Goal: Complete application form: Complete application form

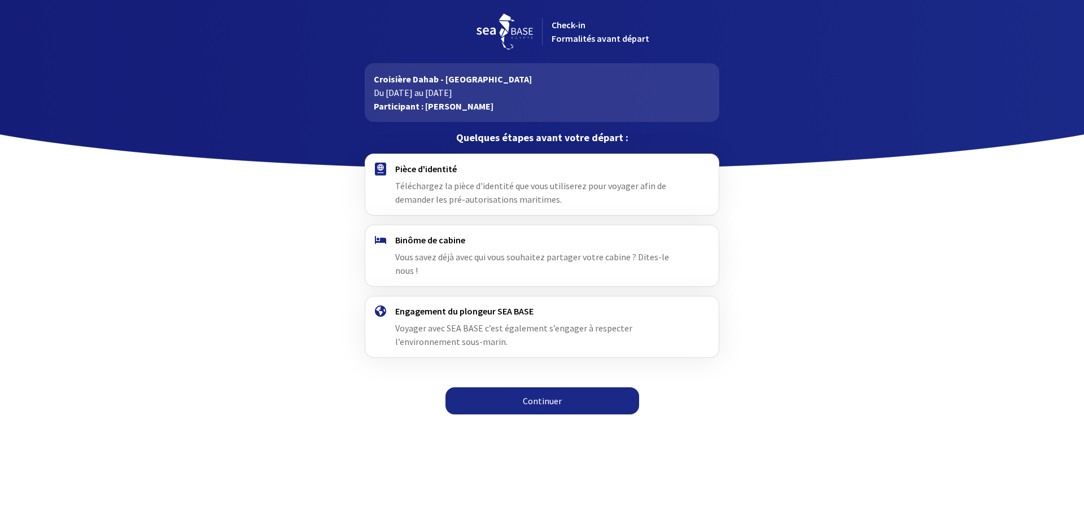
click at [553, 387] on link "Continuer" at bounding box center [543, 400] width 194 height 27
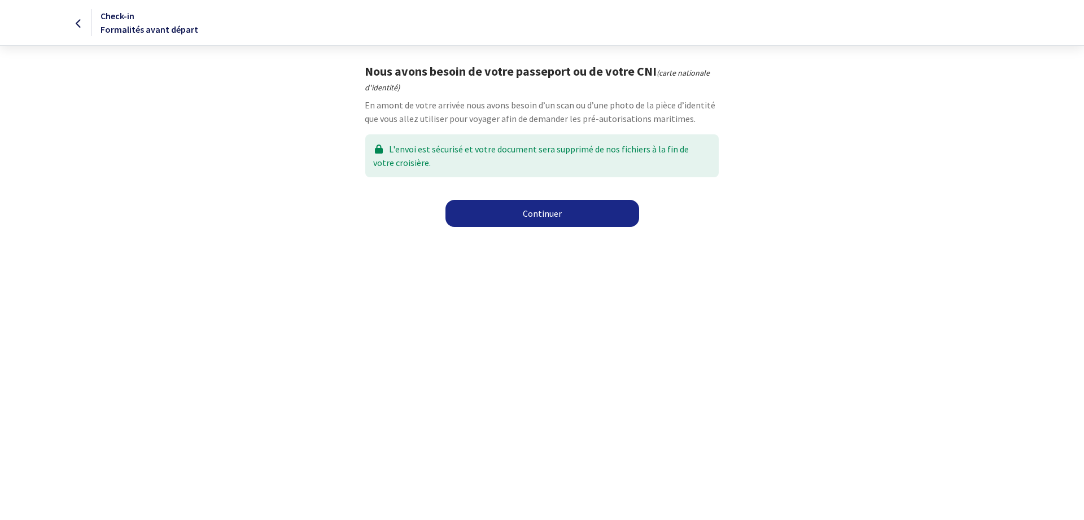
click at [562, 213] on link "Continuer" at bounding box center [543, 213] width 194 height 27
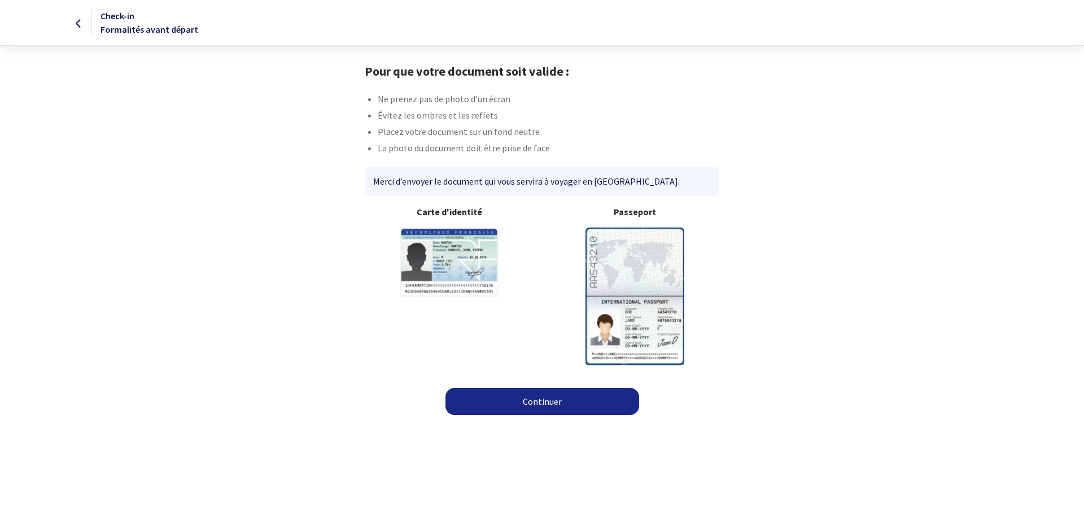
click at [581, 403] on link "Continuer" at bounding box center [543, 401] width 194 height 27
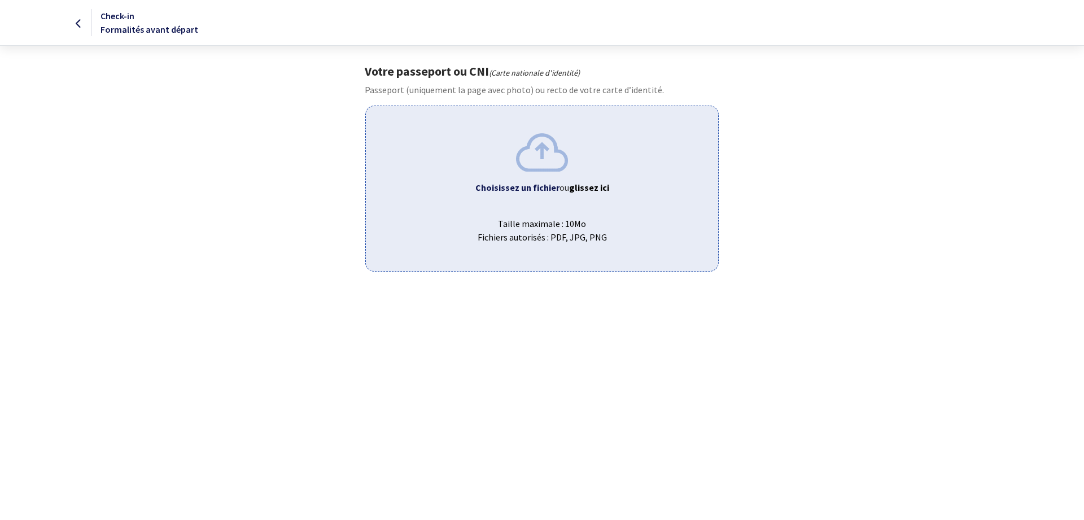
click at [544, 157] on img at bounding box center [542, 152] width 52 height 38
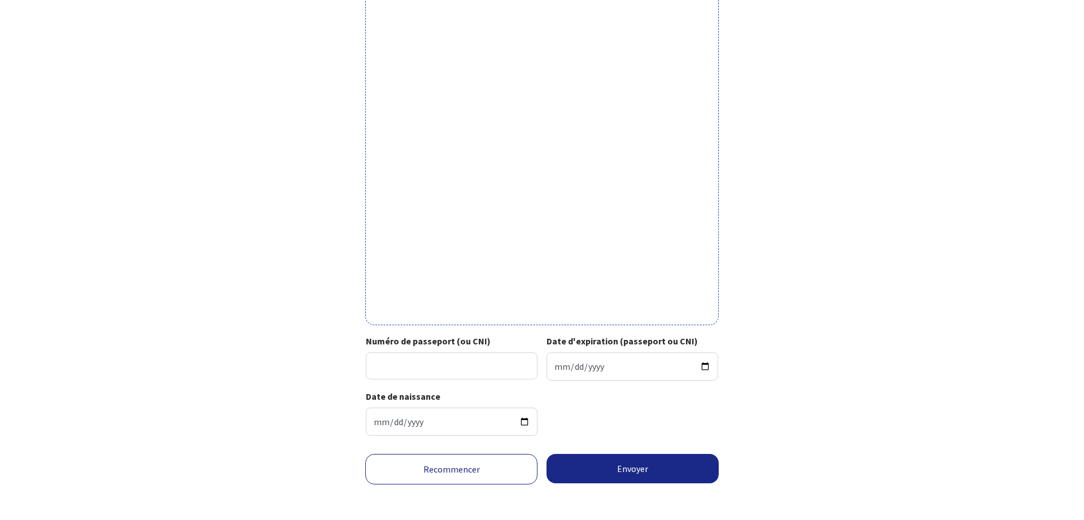
scroll to position [239, 0]
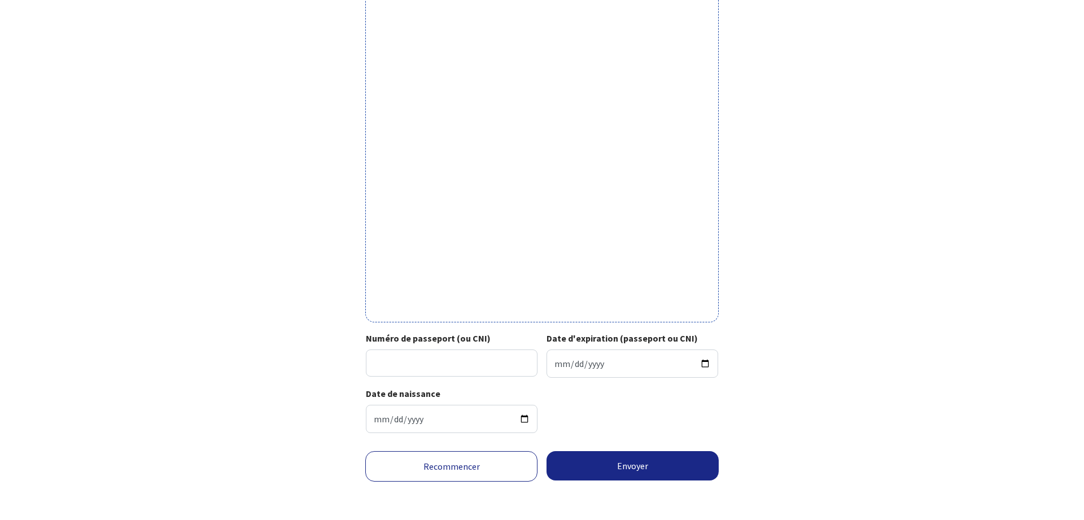
click at [417, 469] on link "Recommencer" at bounding box center [451, 466] width 172 height 30
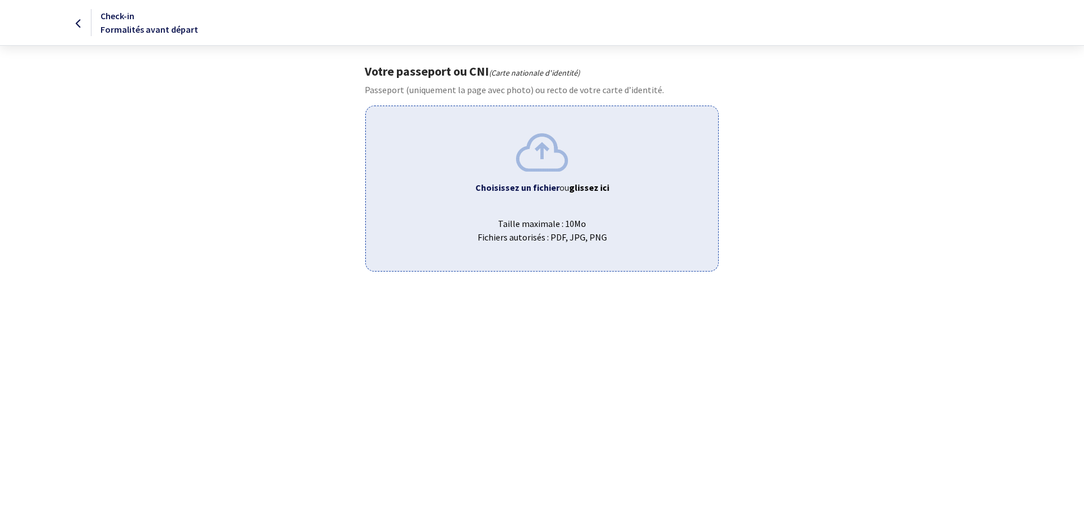
click at [549, 221] on span "Taille maximale : 10Mo Fichiers autorisés : PDF, JPG, PNG" at bounding box center [542, 226] width 334 height 36
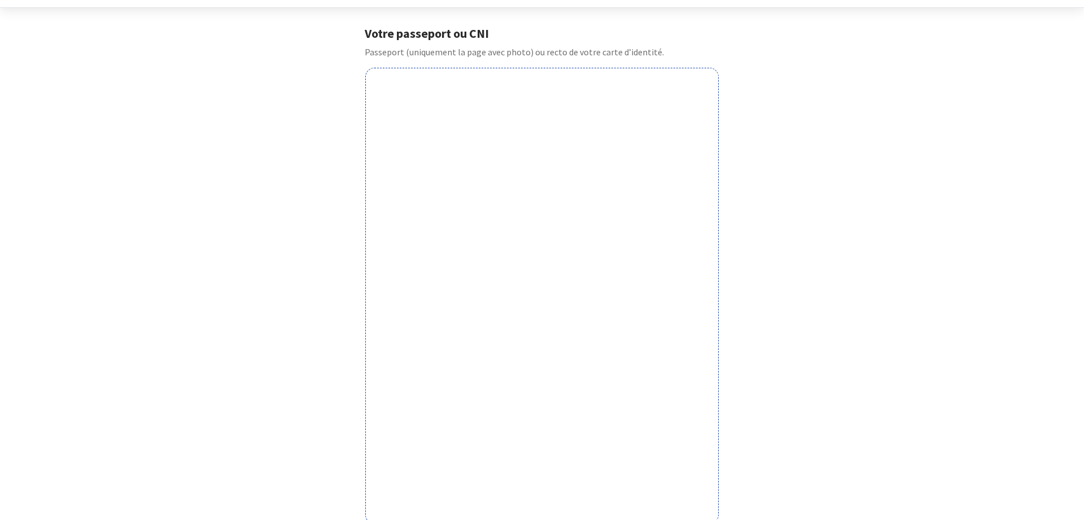
scroll to position [239, 0]
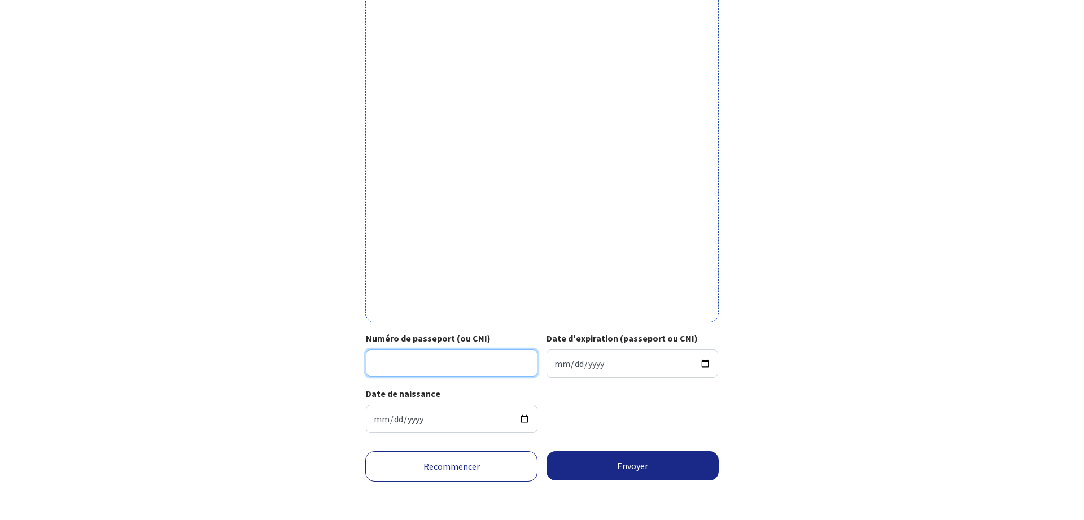
click at [464, 370] on input "Numéro de passeport (ou CNI)" at bounding box center [452, 363] width 172 height 27
click at [457, 359] on input "Numéro de passeport (ou CNI)" at bounding box center [452, 363] width 172 height 27
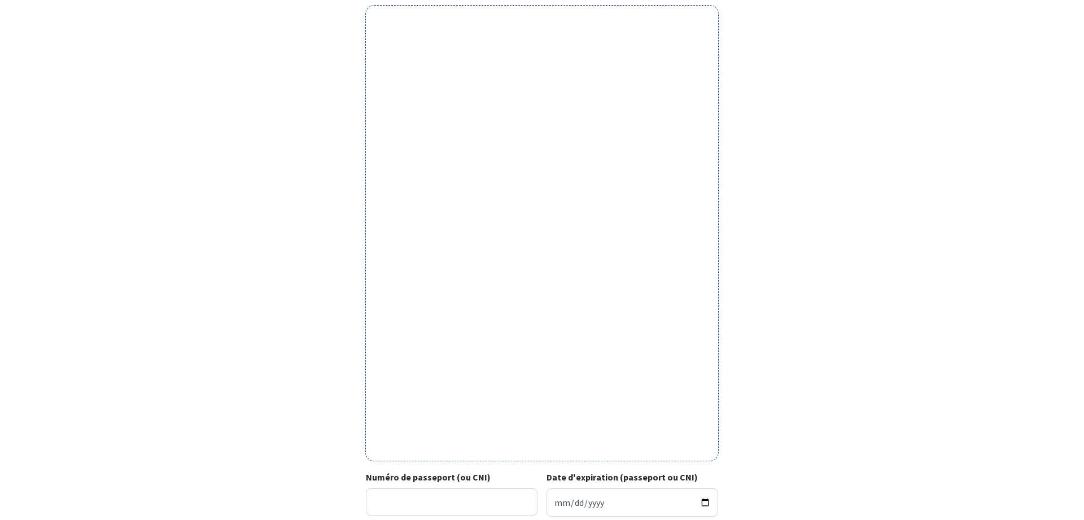
scroll to position [23, 0]
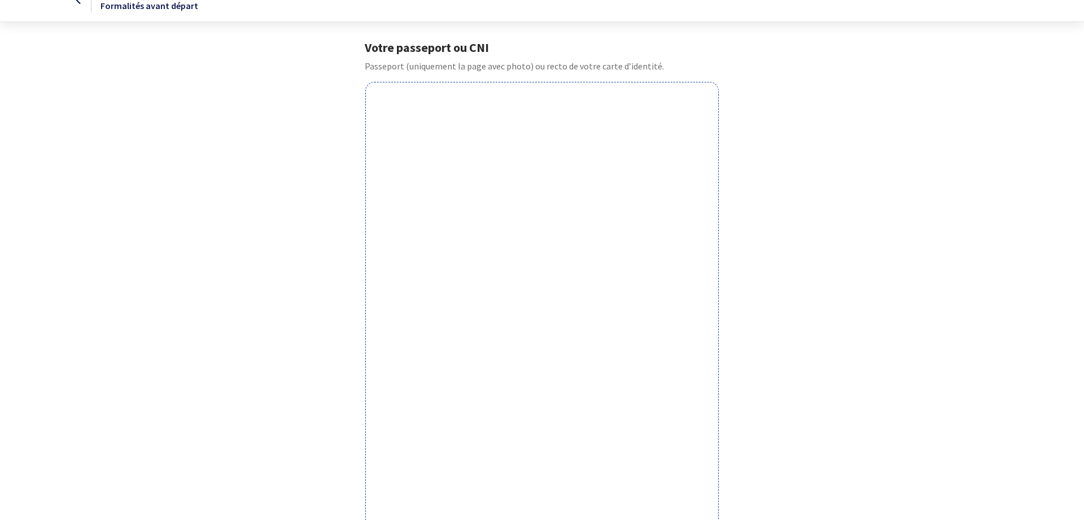
click at [394, 63] on p "Passeport (uniquement la page avec photo) ou recto de votre carte d’identité." at bounding box center [542, 67] width 354 height 14
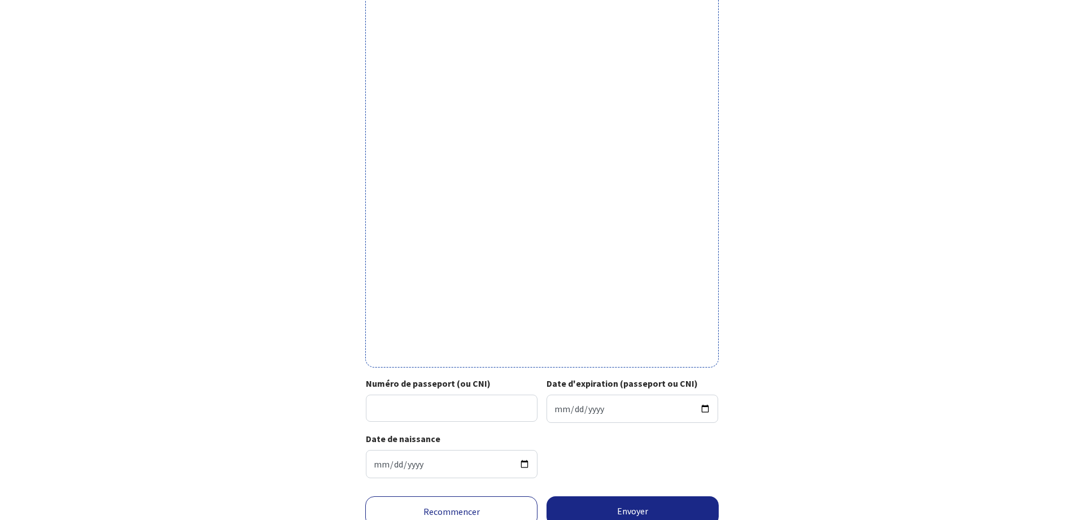
scroll to position [0, 0]
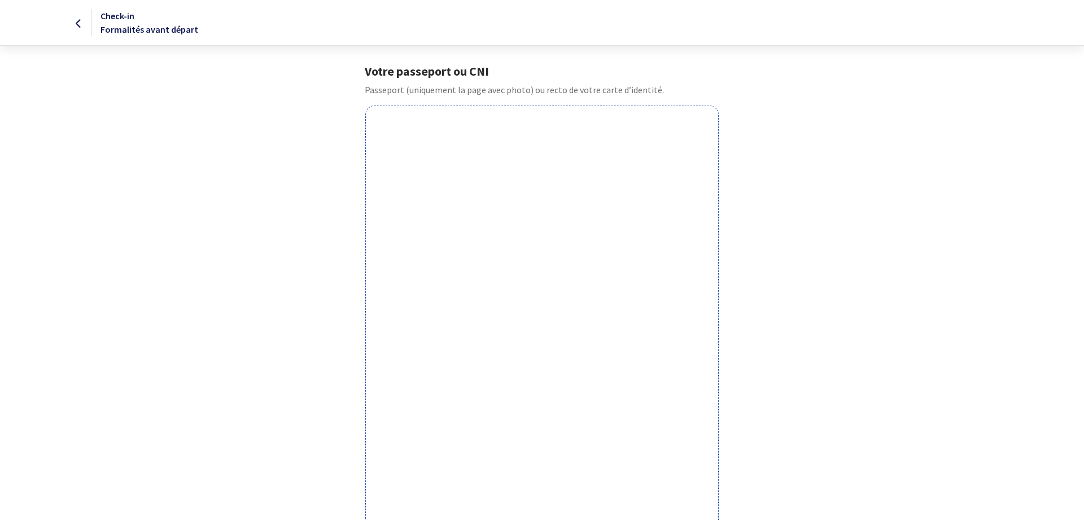
click at [75, 19] on div at bounding box center [46, 23] width 90 height 14
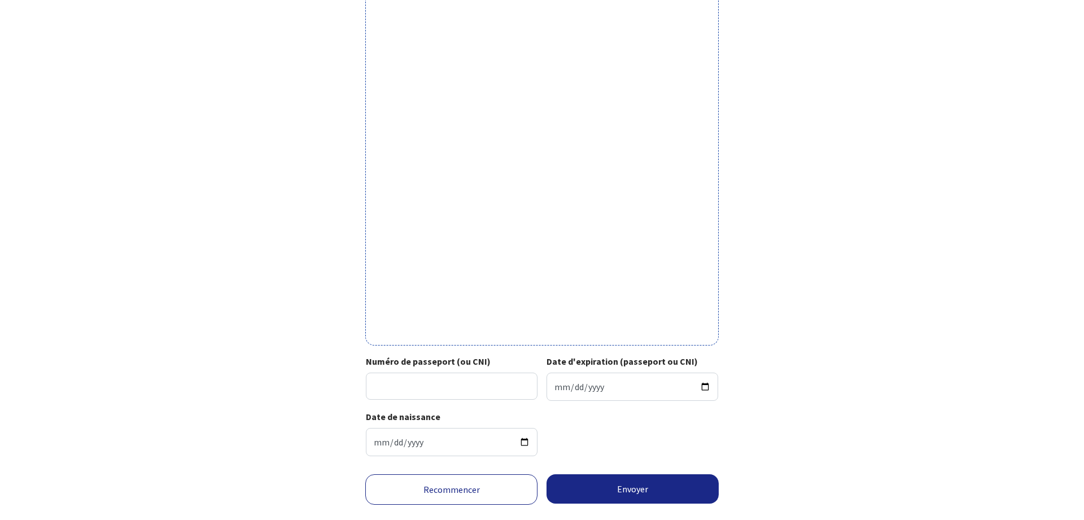
scroll to position [239, 0]
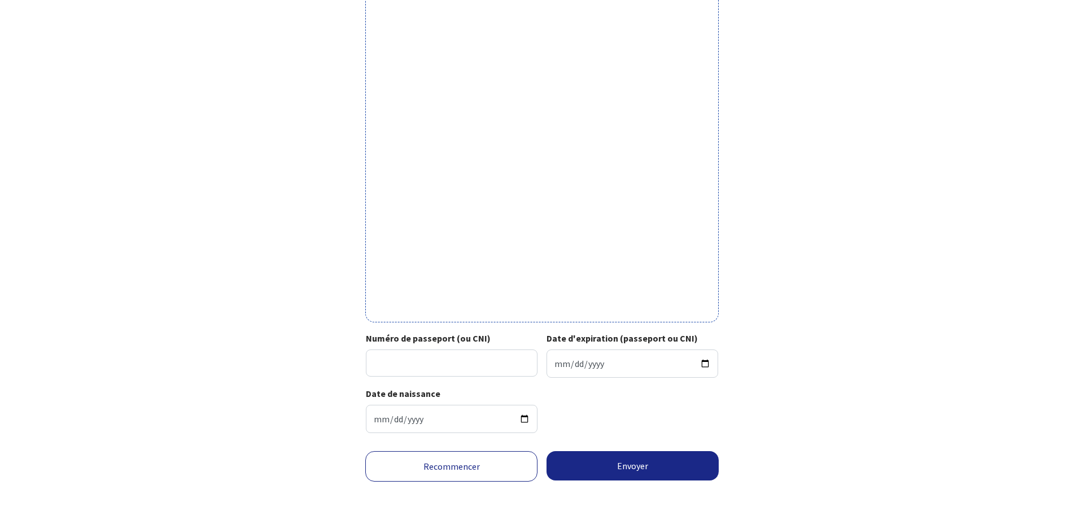
click at [479, 462] on link "Recommencer" at bounding box center [451, 466] width 172 height 30
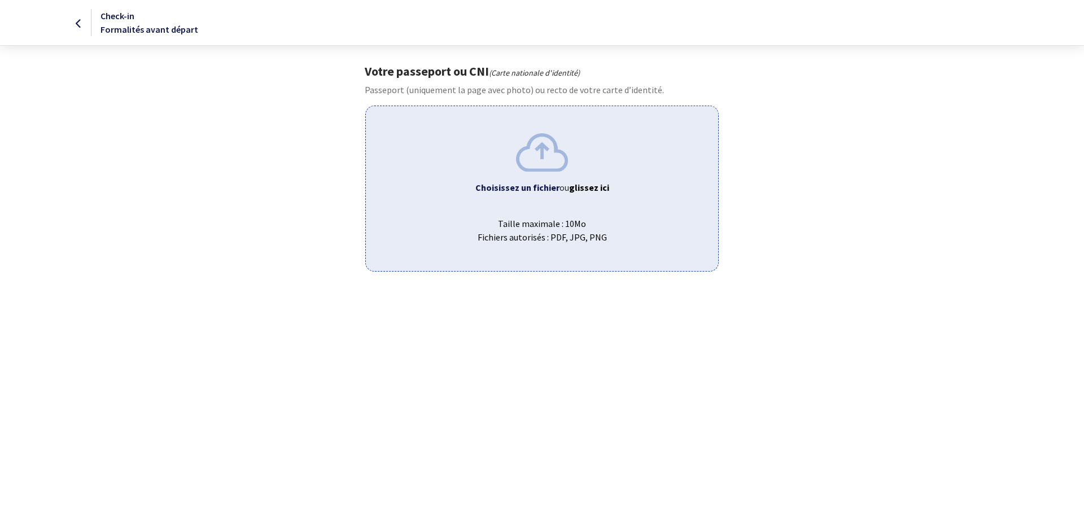
click at [553, 158] on img at bounding box center [542, 152] width 52 height 38
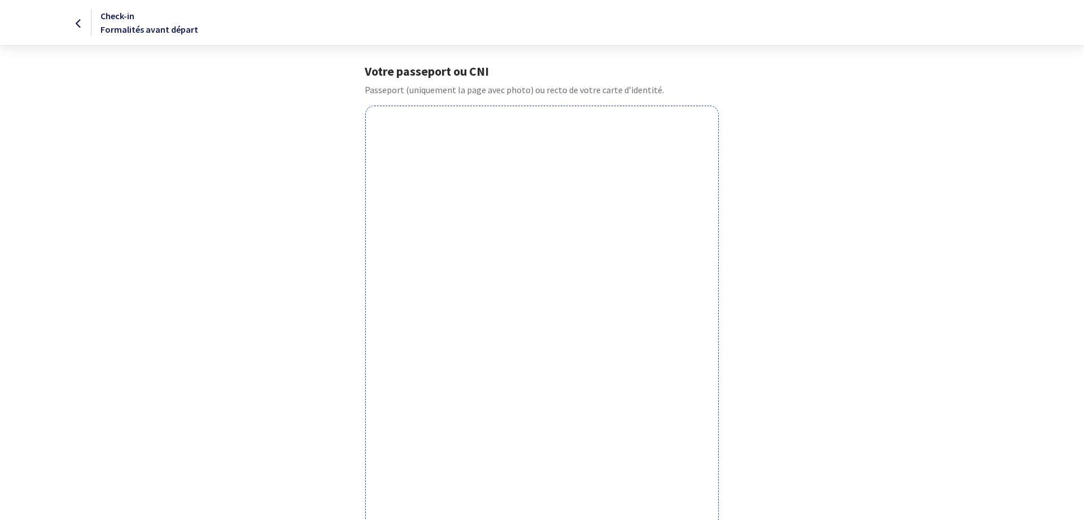
click at [375, 114] on div at bounding box center [541, 334] width 353 height 456
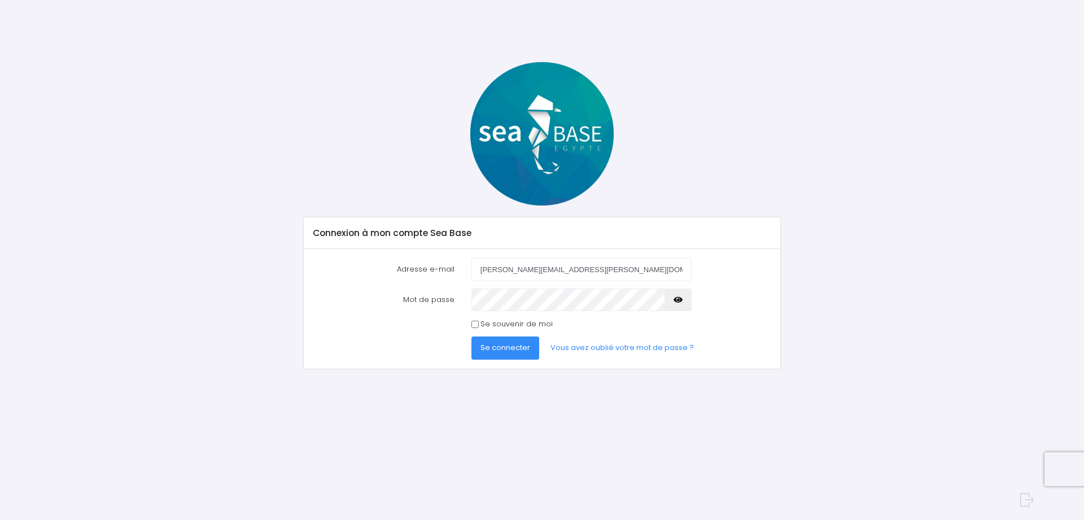
click at [497, 344] on span "Se connecter" at bounding box center [506, 347] width 50 height 11
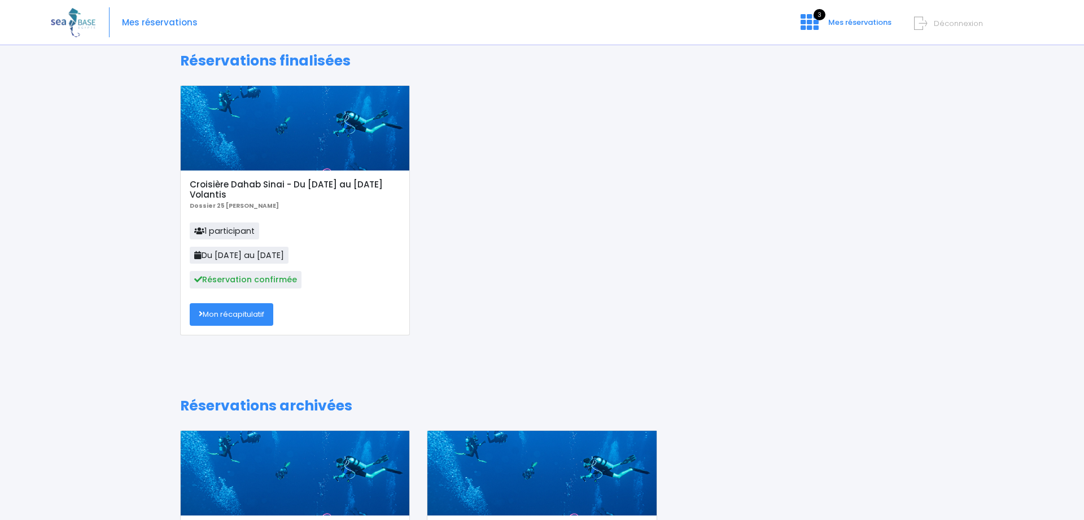
scroll to position [58, 0]
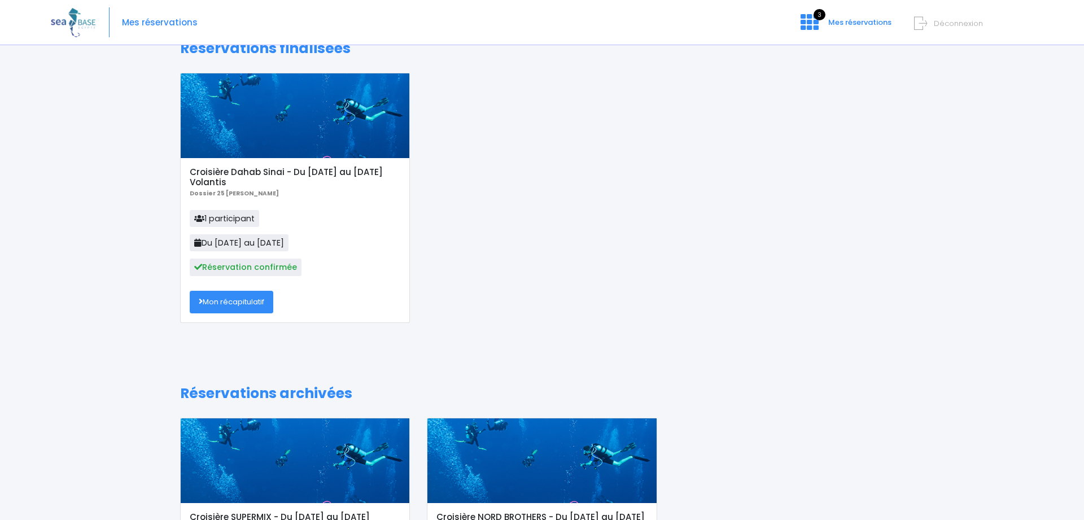
click at [242, 301] on link "Mon récapitulatif" at bounding box center [232, 302] width 84 height 23
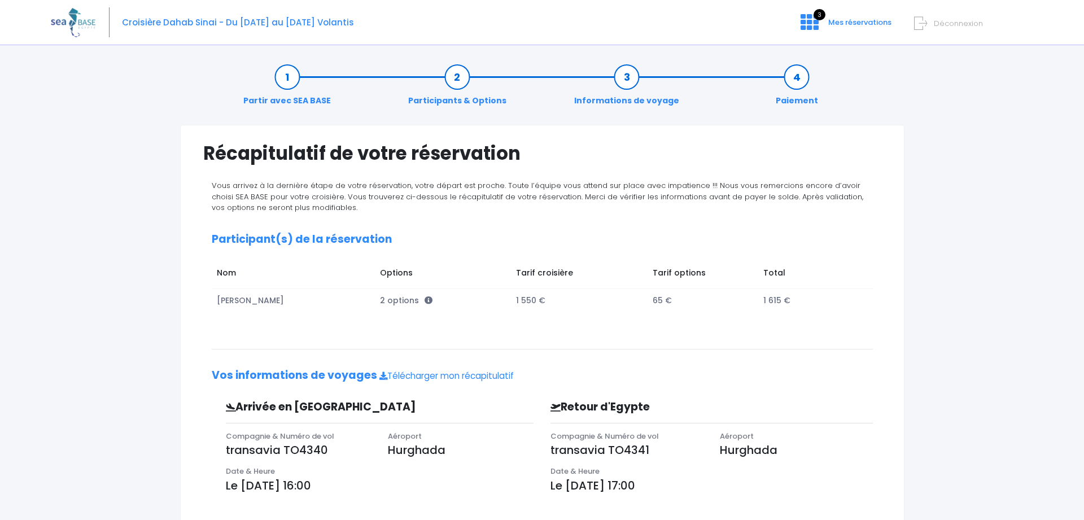
click at [634, 77] on link "Informations de voyage" at bounding box center [627, 89] width 116 height 36
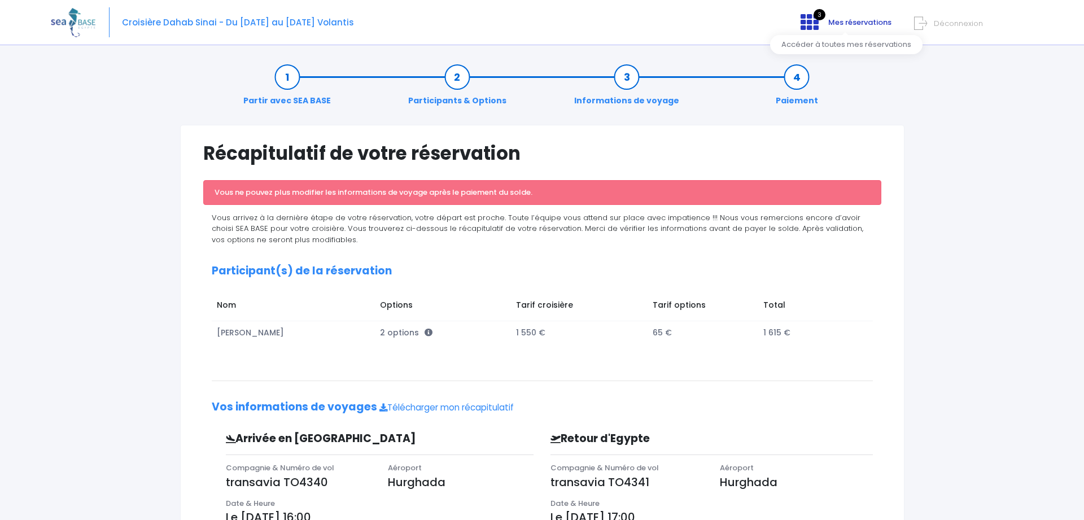
click at [810, 19] on icon at bounding box center [810, 22] width 18 height 18
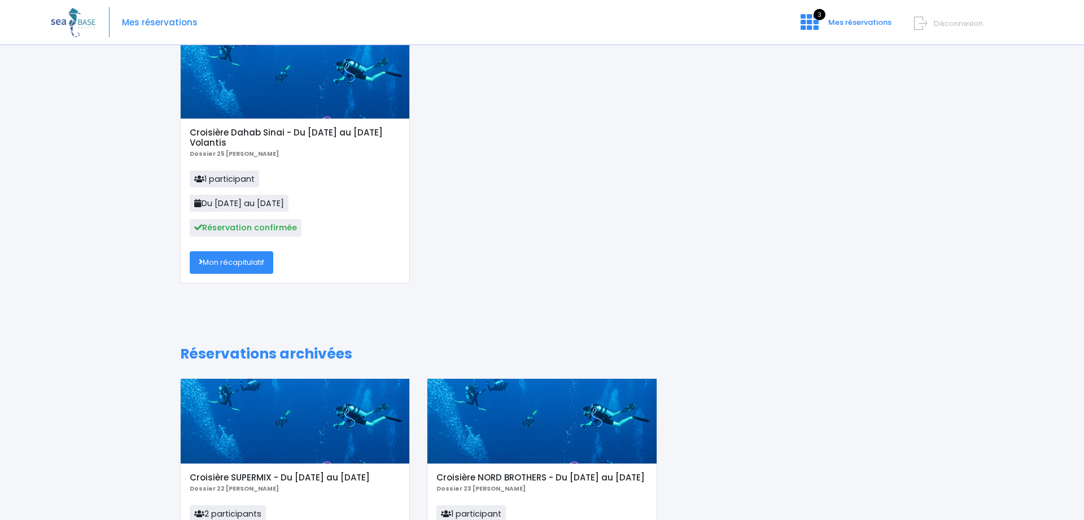
scroll to position [36, 0]
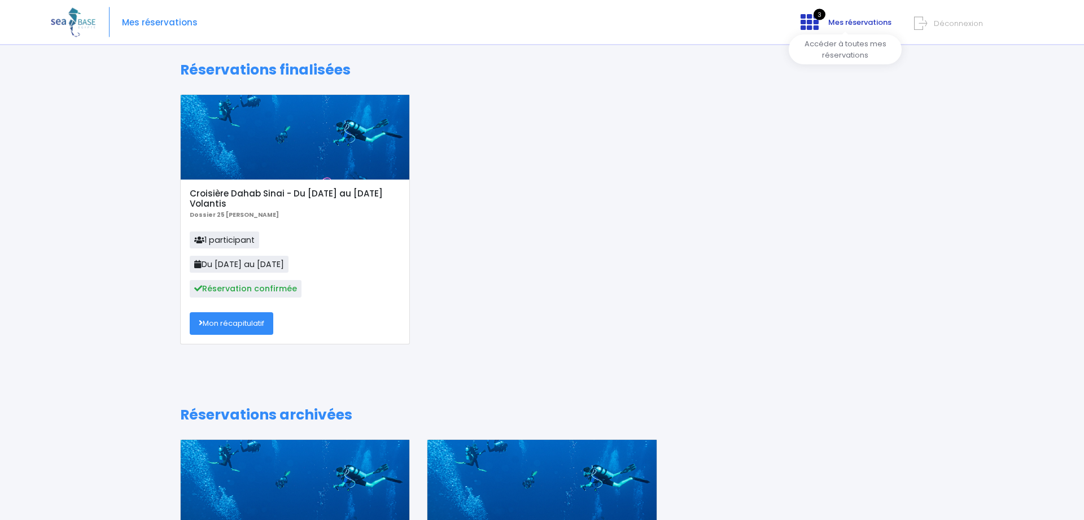
click at [809, 19] on icon at bounding box center [810, 22] width 18 height 18
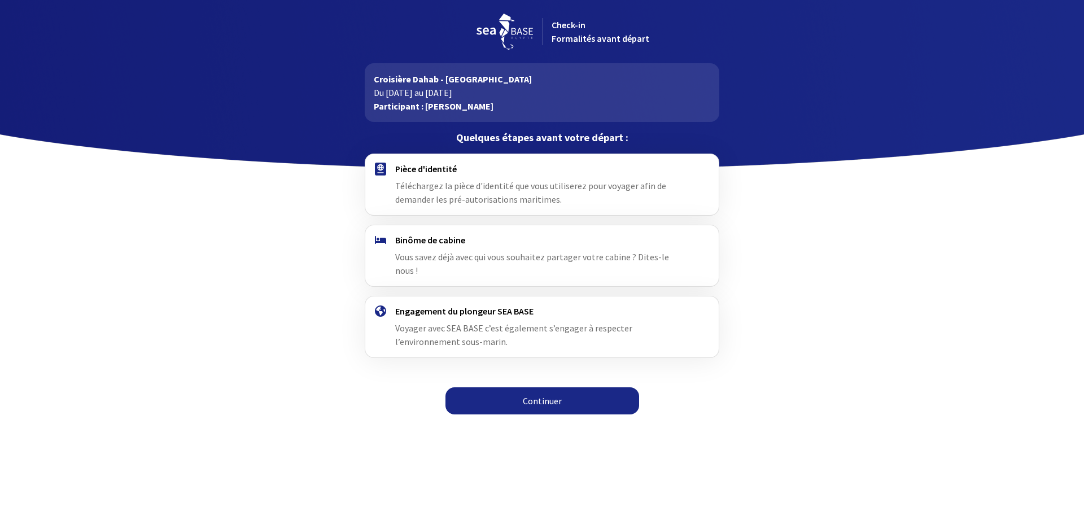
click at [549, 396] on link "Continuer" at bounding box center [543, 400] width 194 height 27
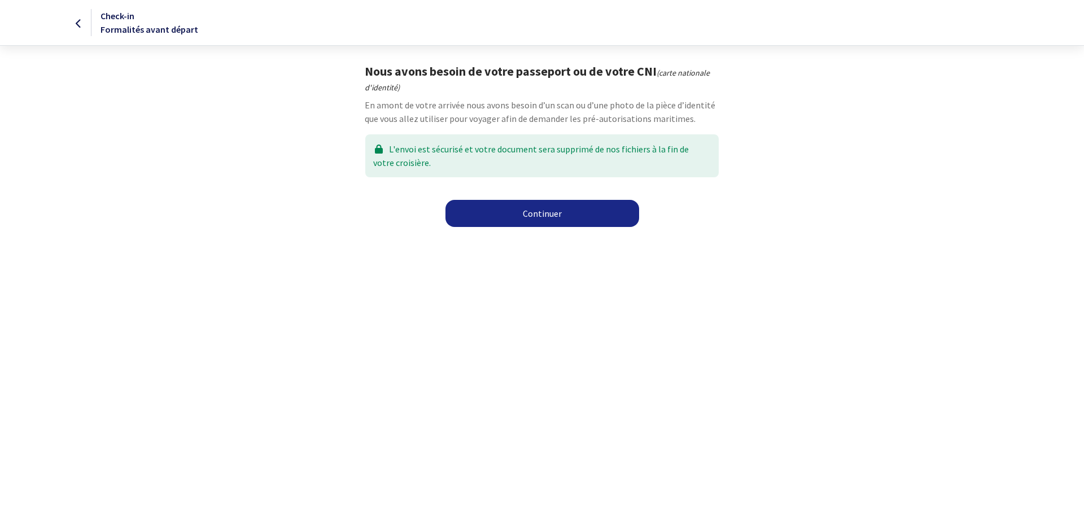
click at [592, 214] on link "Continuer" at bounding box center [543, 213] width 194 height 27
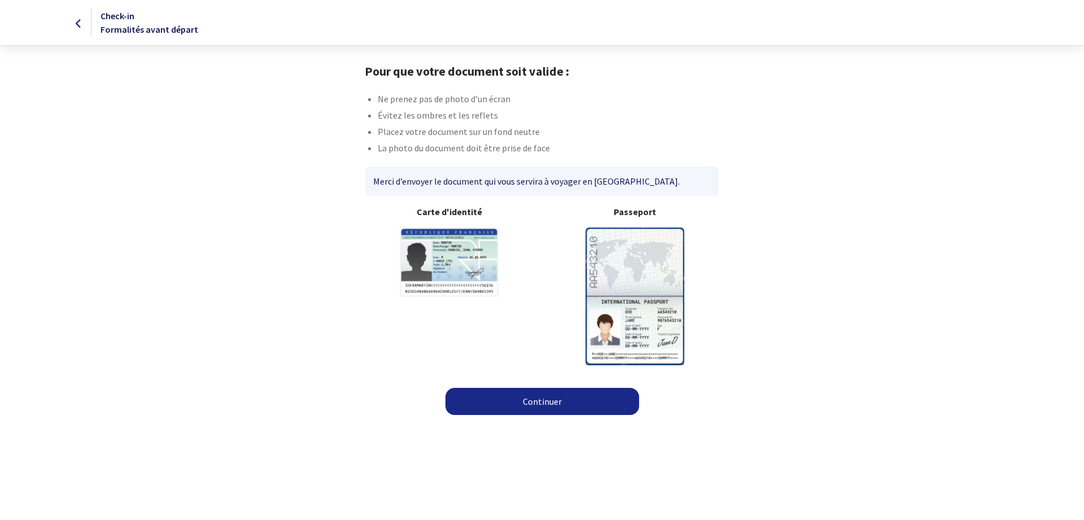
click at [644, 266] on img at bounding box center [635, 296] width 99 height 137
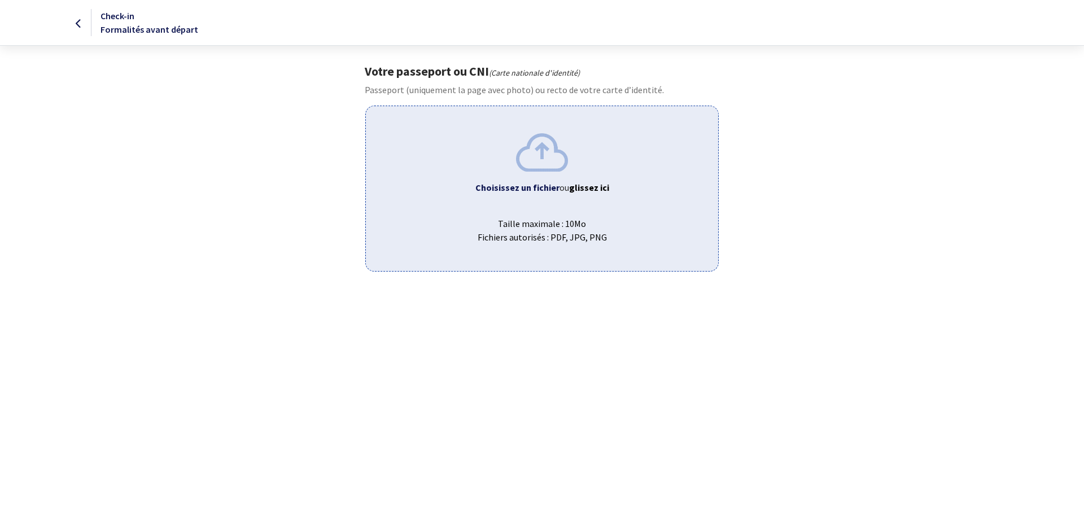
click at [564, 169] on img at bounding box center [542, 152] width 52 height 38
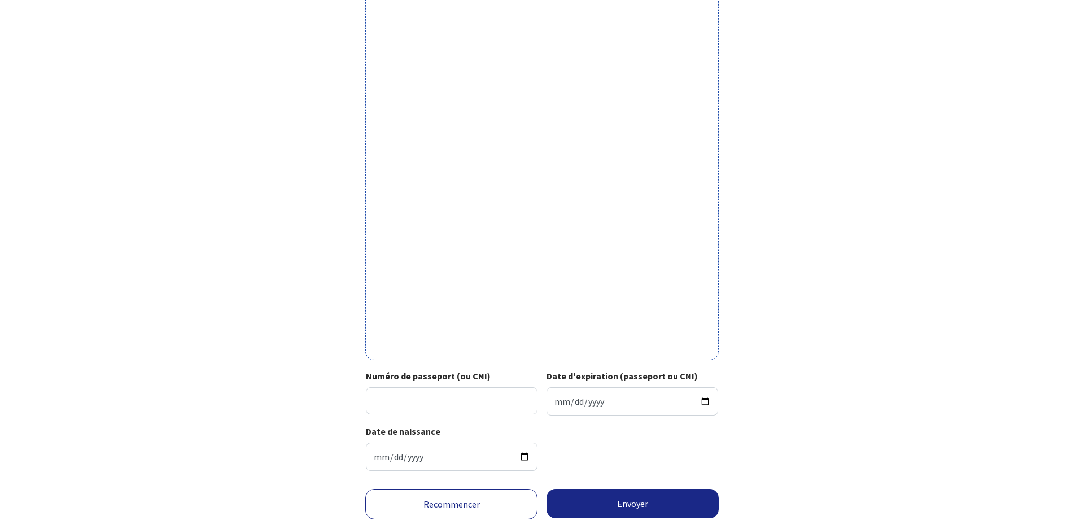
scroll to position [239, 0]
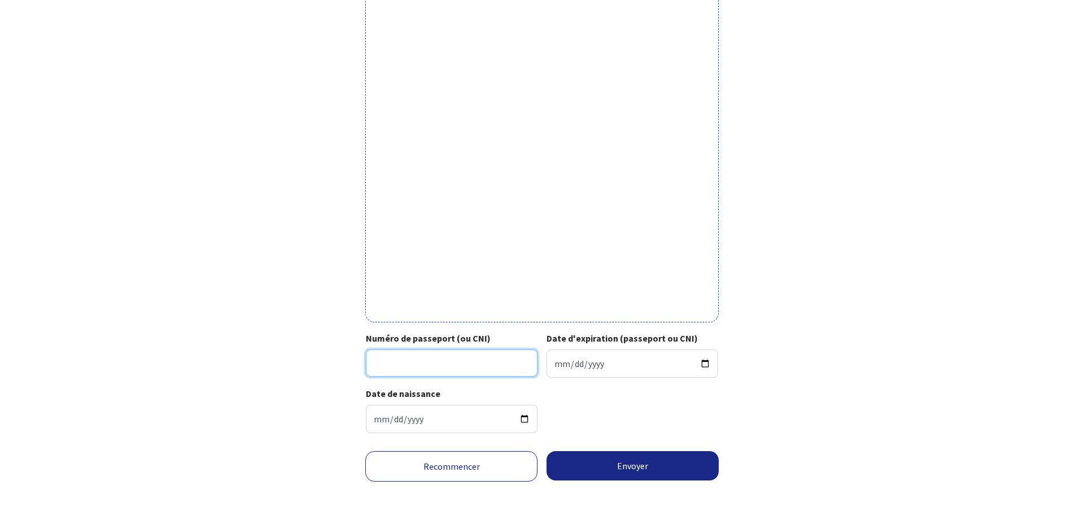
click at [438, 368] on input "Numéro de passeport (ou CNI)" at bounding box center [452, 363] width 172 height 27
click at [436, 369] on input "Numéro de passeport (ou CNI)" at bounding box center [452, 363] width 172 height 27
type input "19AD13201"
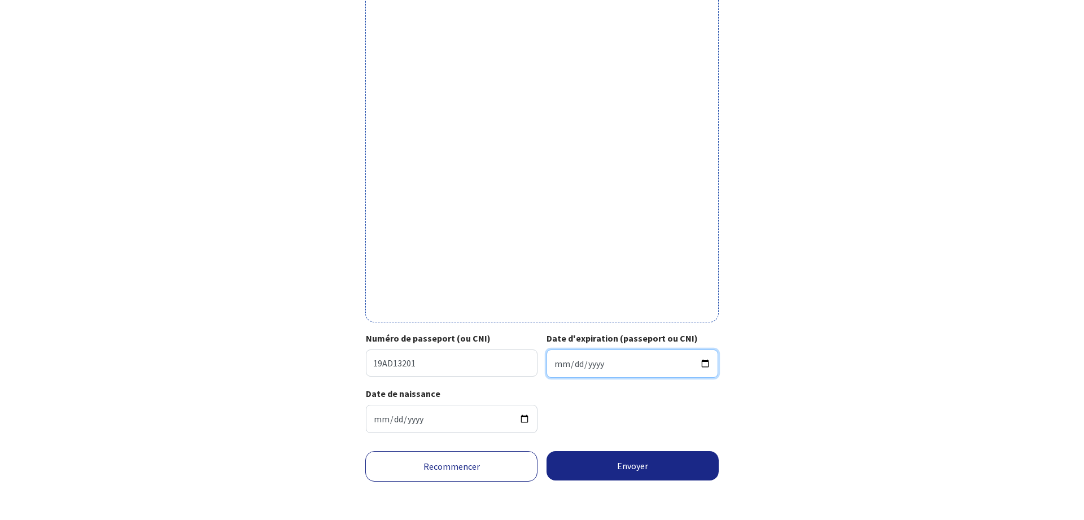
click at [571, 361] on input "Date d'expiration (passeport ou CNI)" at bounding box center [633, 364] width 172 height 28
click at [563, 361] on input "Date d'expiration (passeport ou CNI)" at bounding box center [633, 364] width 172 height 28
type input "2029-01-31"
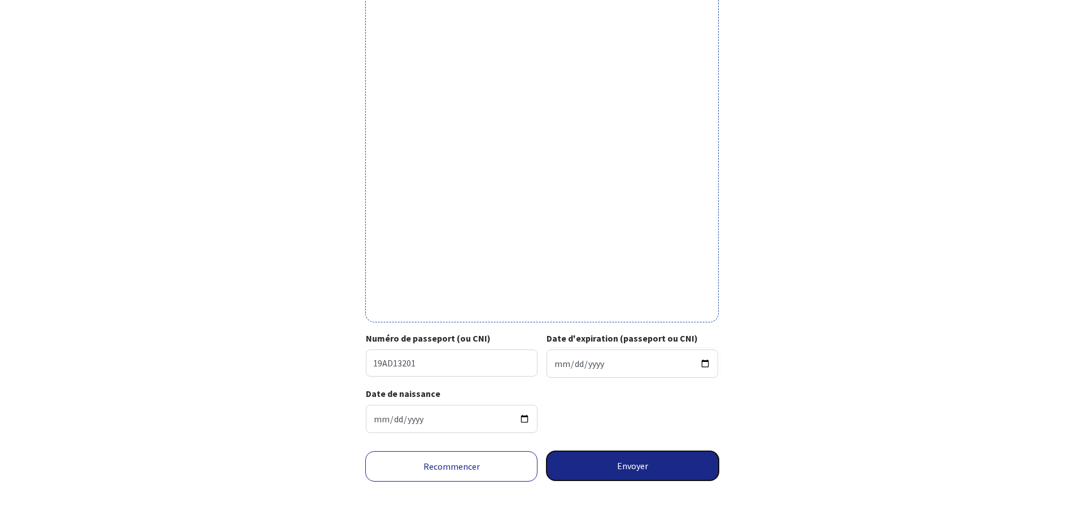
click at [606, 464] on button "Envoyer" at bounding box center [633, 465] width 172 height 29
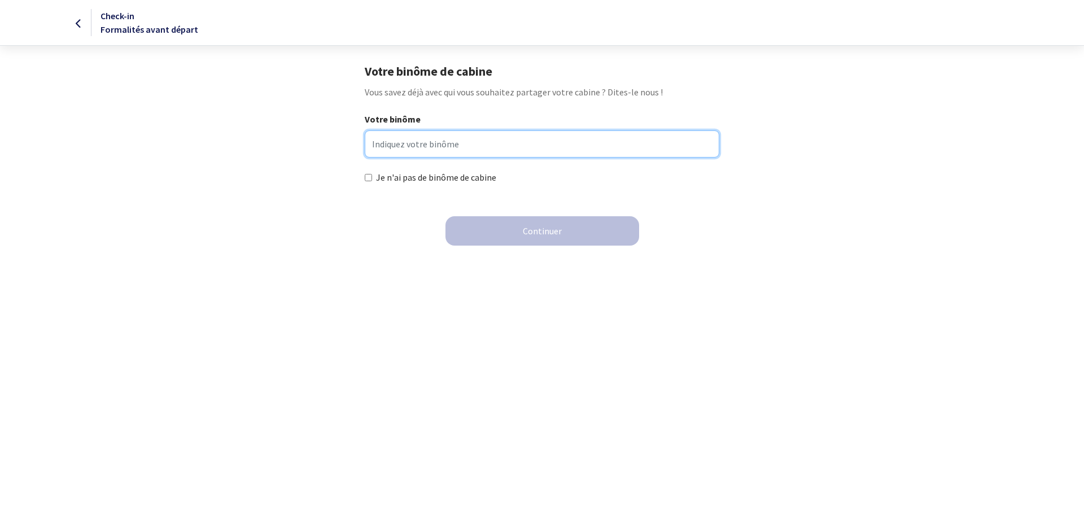
click at [375, 145] on input "Votre binôme" at bounding box center [542, 143] width 354 height 27
click at [366, 179] on input "Je n'ai pas de binôme de cabine" at bounding box center [368, 177] width 7 height 7
checkbox input "true"
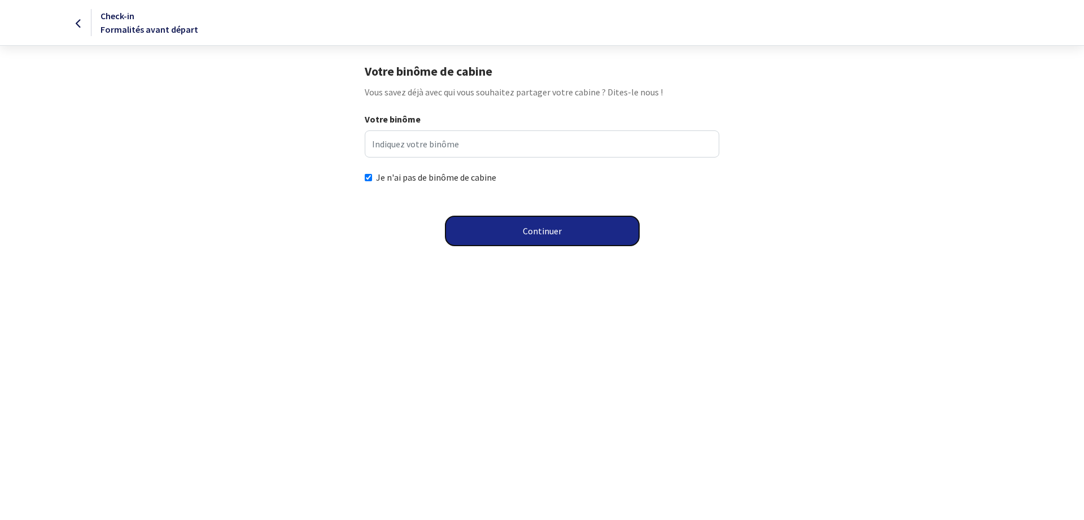
click at [514, 232] on button "Continuer" at bounding box center [543, 230] width 194 height 29
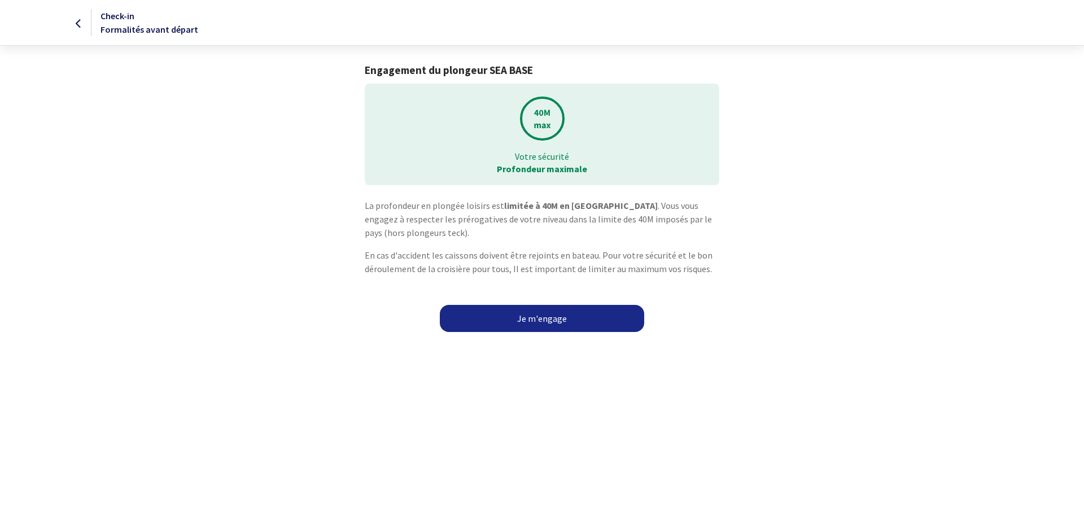
click at [562, 318] on link "Je m'engage" at bounding box center [542, 318] width 204 height 27
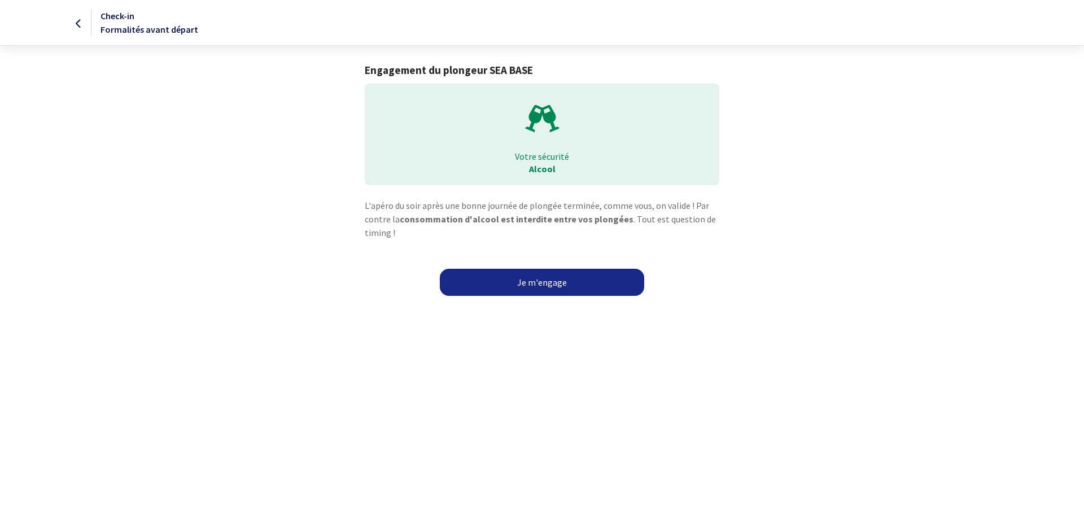
click at [530, 282] on link "Je m'engage" at bounding box center [542, 282] width 204 height 27
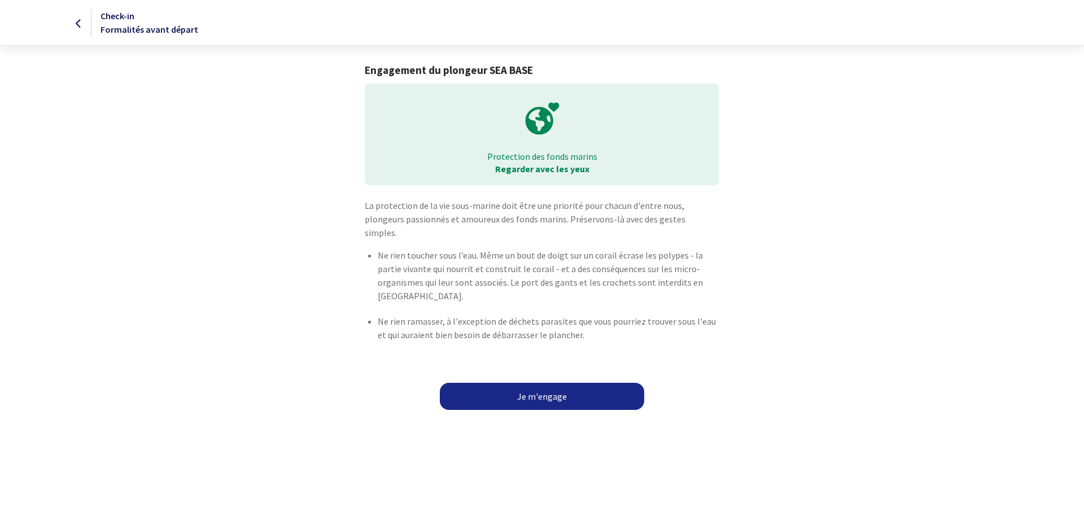
click at [530, 383] on link "Je m'engage" at bounding box center [542, 396] width 204 height 27
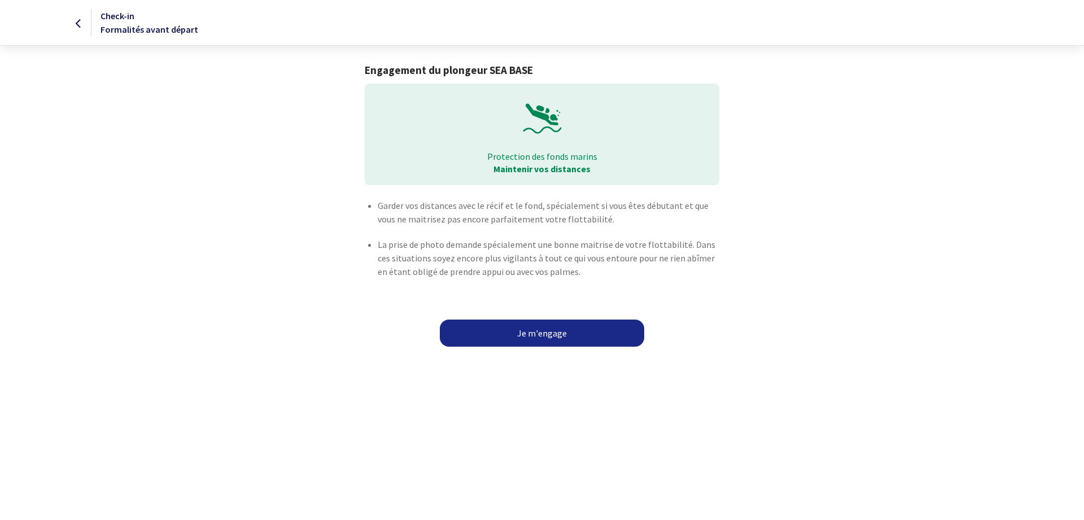
click at [527, 330] on link "Je m'engage" at bounding box center [542, 333] width 204 height 27
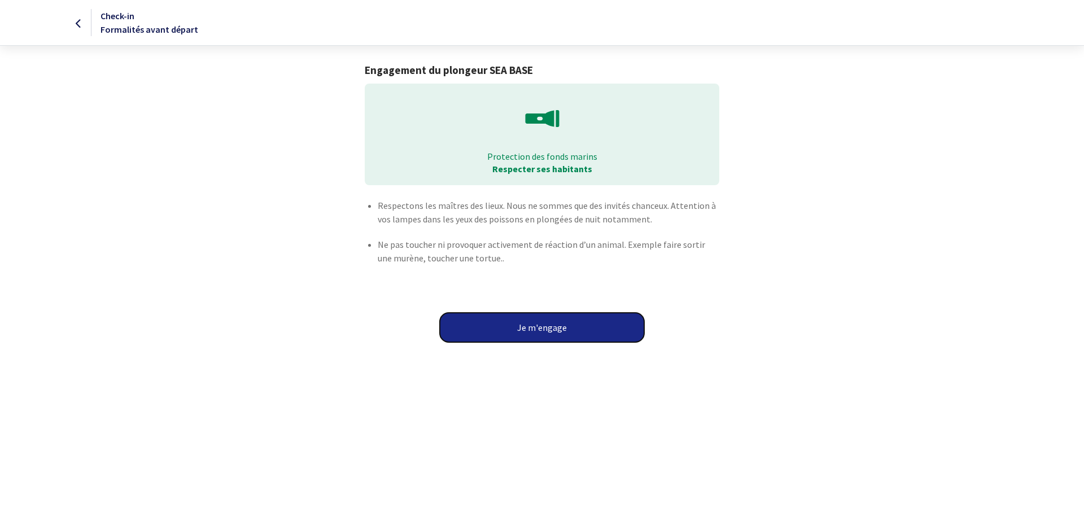
click at [526, 332] on button "Je m'engage" at bounding box center [542, 327] width 204 height 29
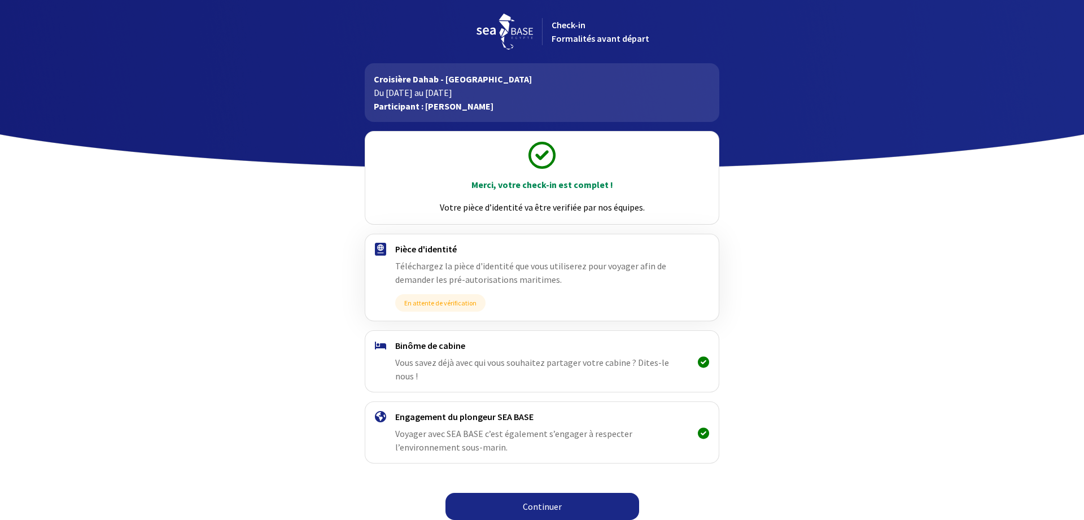
click at [555, 494] on link "Continuer" at bounding box center [543, 506] width 194 height 27
click at [526, 493] on link "Continuer" at bounding box center [543, 506] width 194 height 27
click at [582, 497] on link "Continuer" at bounding box center [543, 506] width 194 height 27
click at [541, 497] on link "Continuer" at bounding box center [543, 506] width 194 height 27
